Goal: Book appointment/travel/reservation

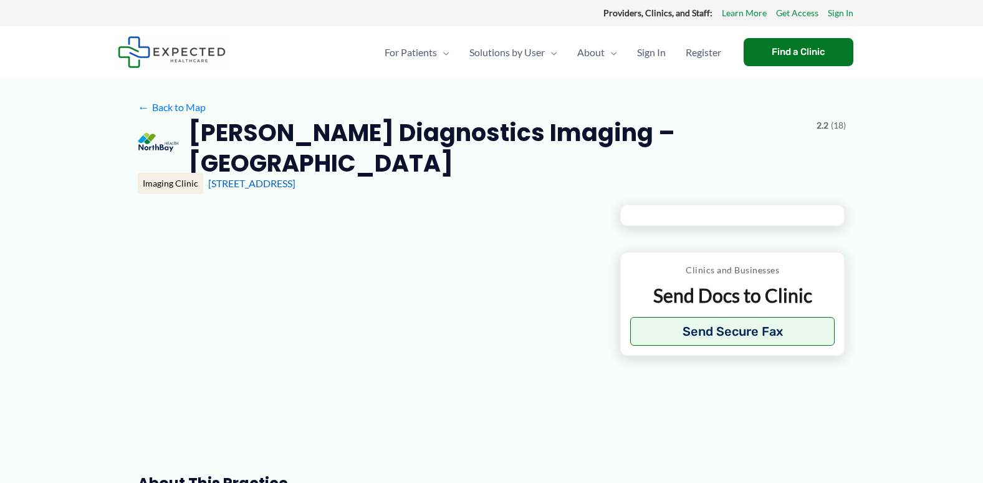
type input "**********"
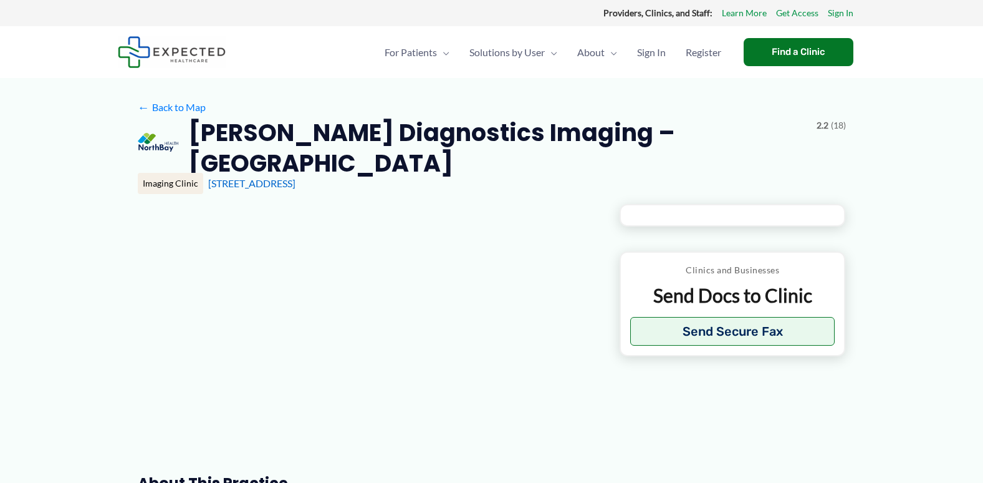
type input "**********"
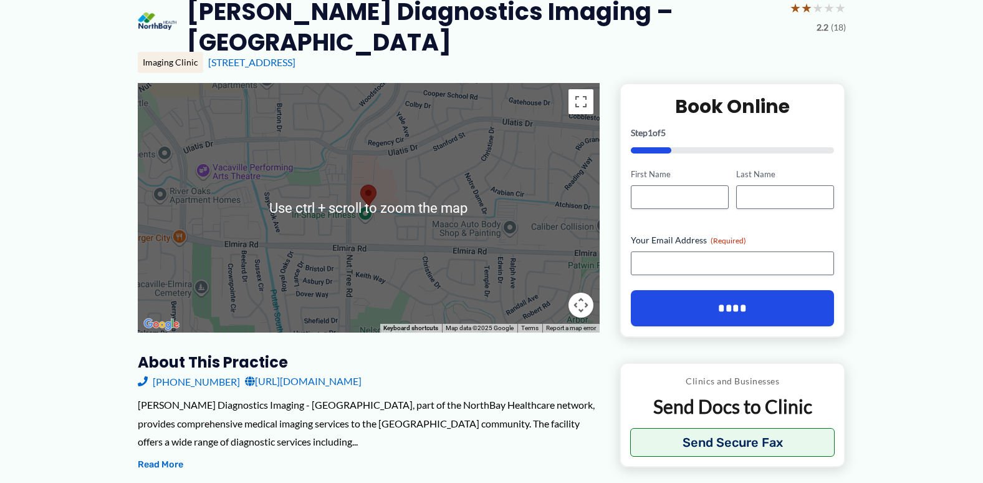
scroll to position [125, 0]
